Goal: Task Accomplishment & Management: Manage account settings

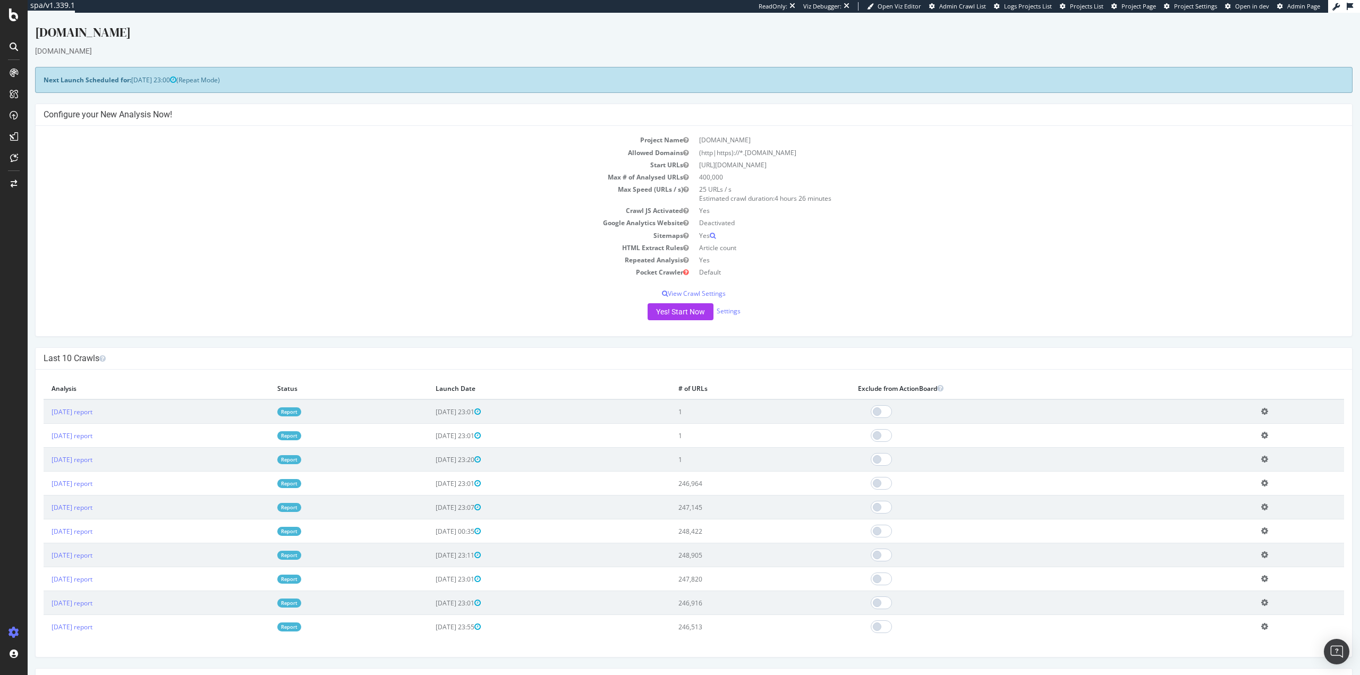
drag, startPoint x: 1160, startPoint y: 162, endPoint x: 934, endPoint y: 228, distance: 235.7
click at [1161, 162] on td "https://www.kidspot.com.au/" at bounding box center [1019, 165] width 650 height 12
click at [61, 118] on div "SiteCrawler" at bounding box center [58, 117] width 38 height 11
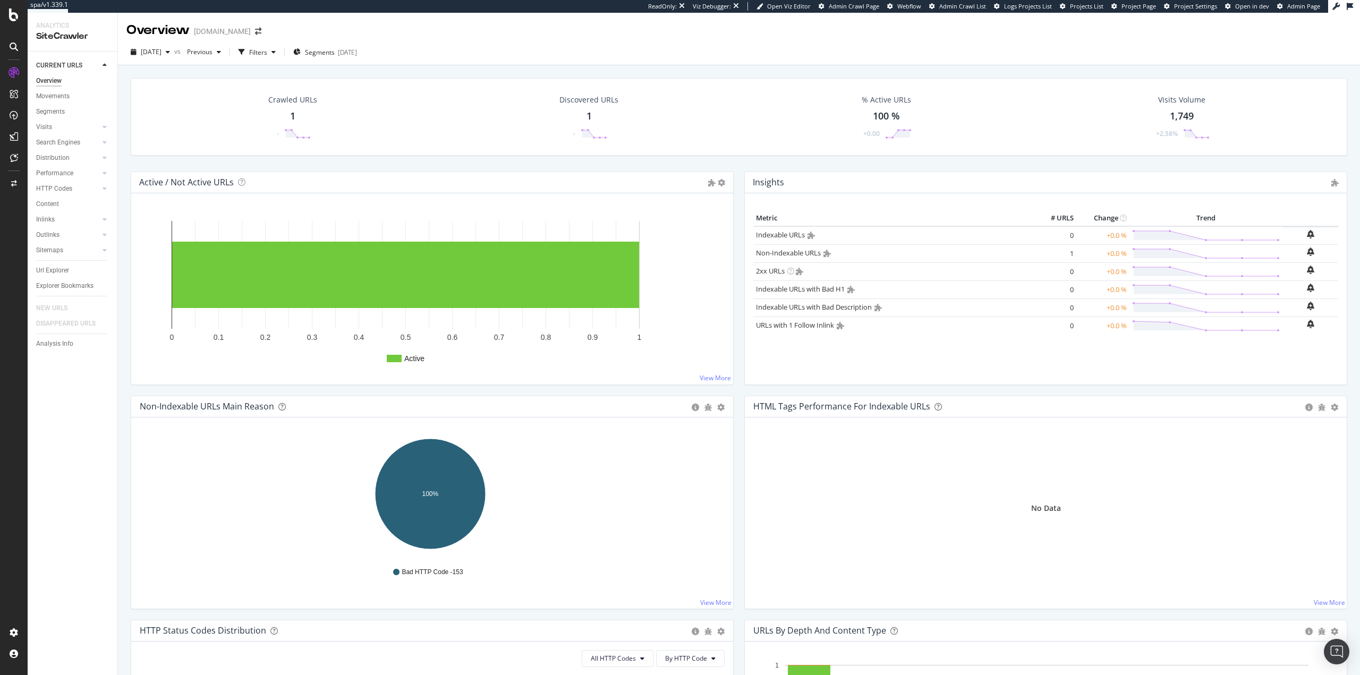
click at [1067, 33] on div "Overview www.kidspot.com.au" at bounding box center [739, 26] width 1242 height 27
click at [90, 574] on div "Settings Project settings" at bounding box center [99, 580] width 140 height 19
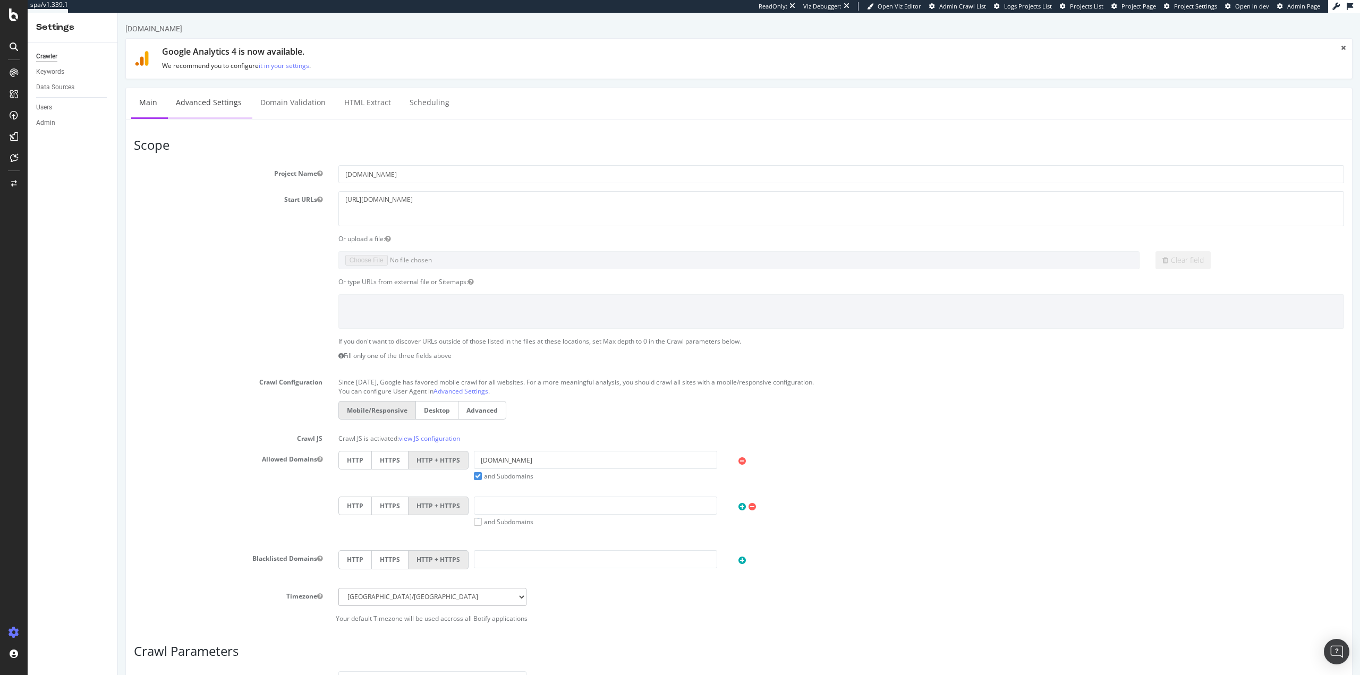
click at [211, 111] on link "Advanced Settings" at bounding box center [209, 102] width 82 height 29
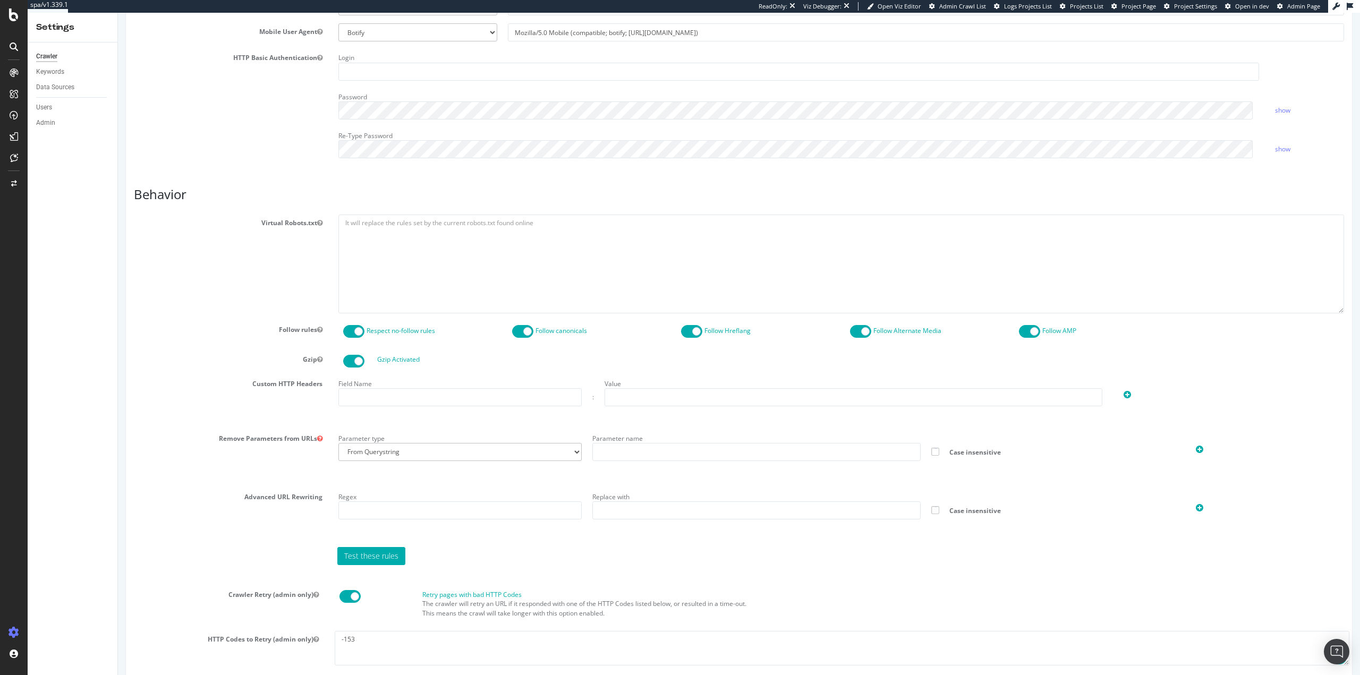
scroll to position [372, 0]
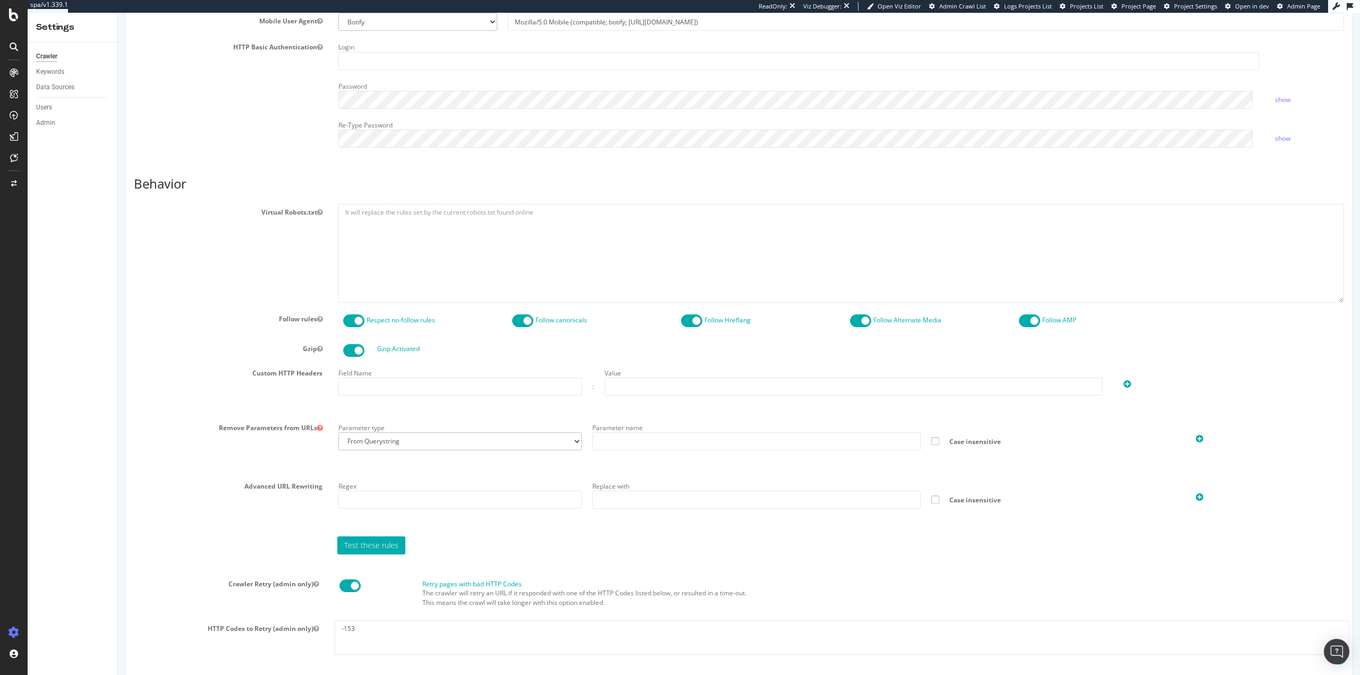
click at [319, 428] on icon at bounding box center [319, 428] width 5 height 6
